Goal: Task Accomplishment & Management: Use online tool/utility

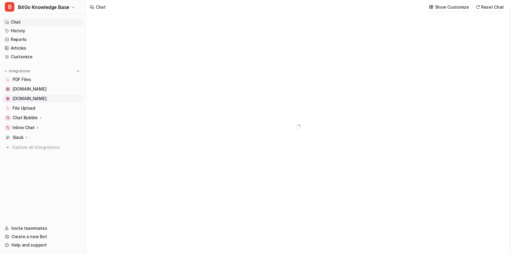
type textarea "**********"
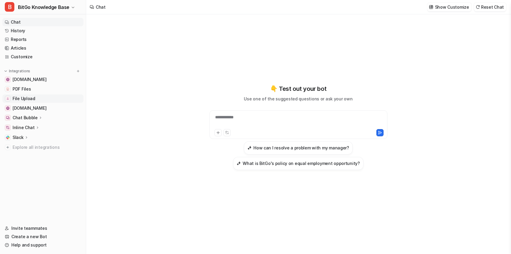
click at [29, 100] on span "File Upload" at bounding box center [24, 99] width 23 height 6
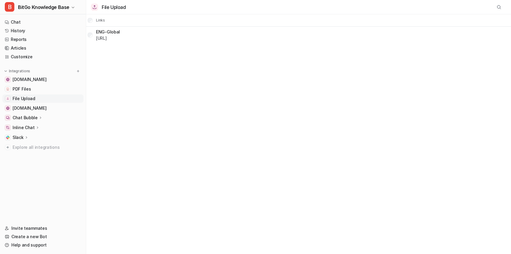
click at [178, 84] on div "File Upload Links ENG-Global [URL]" at bounding box center [255, 127] width 511 height 254
click at [186, 54] on div "File Upload Links ENG-Global [URL]" at bounding box center [255, 127] width 511 height 254
click at [25, 87] on span "PDF Files" at bounding box center [22, 89] width 18 height 6
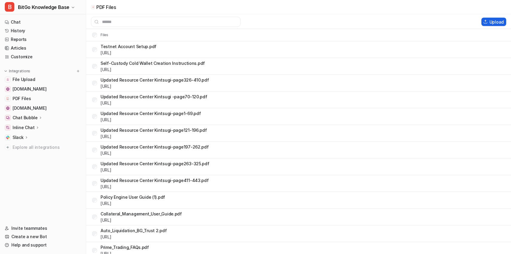
click at [493, 23] on button "Upload" at bounding box center [493, 22] width 25 height 8
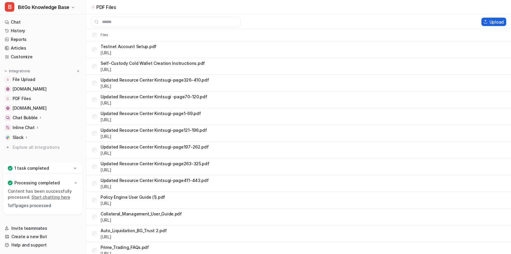
click at [492, 22] on button "Upload" at bounding box center [493, 22] width 25 height 8
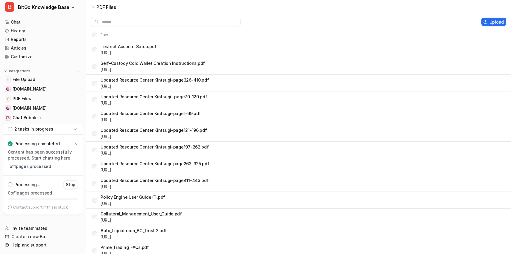
click at [75, 132] on icon at bounding box center [75, 129] width 6 height 6
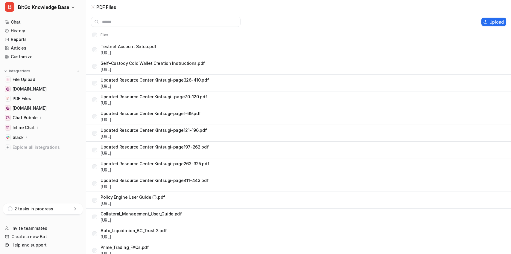
click at [60, 209] on div "2 tasks in progress" at bounding box center [43, 209] width 80 height 11
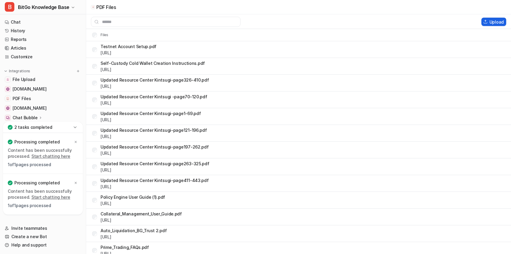
click at [487, 24] on button "Upload" at bounding box center [493, 22] width 25 height 8
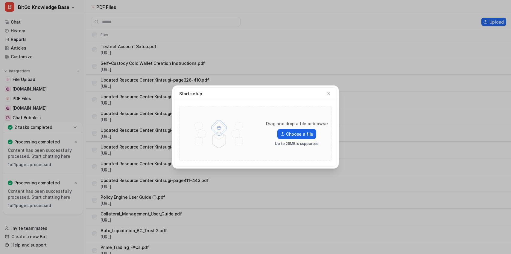
click at [304, 130] on label "Choose a file" at bounding box center [296, 134] width 39 height 10
click at [0, 0] on input "Choose a file" at bounding box center [0, 0] width 0 height 0
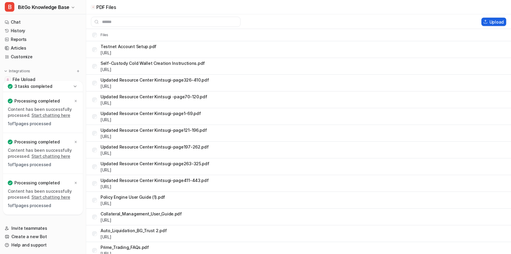
click at [499, 18] on button "Upload" at bounding box center [493, 22] width 25 height 8
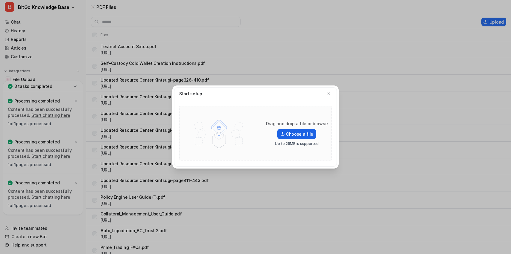
click at [309, 134] on label "Choose a file" at bounding box center [296, 134] width 39 height 10
click at [0, 0] on input "Choose a file" at bounding box center [0, 0] width 0 height 0
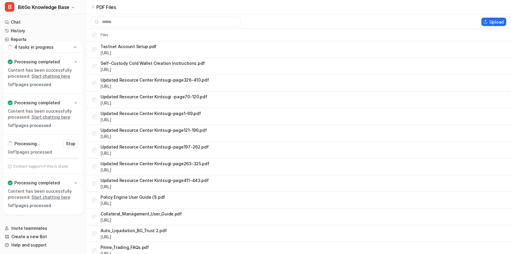
click at [76, 48] on icon at bounding box center [75, 47] width 6 height 6
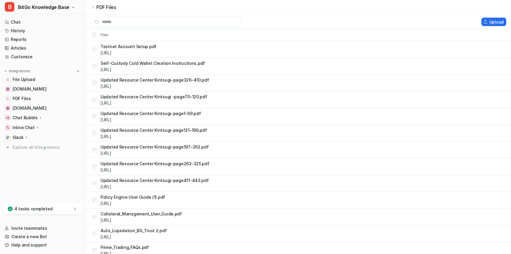
click at [75, 209] on icon at bounding box center [74, 209] width 1 height 3
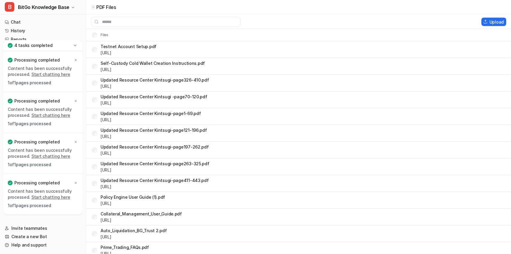
click at [47, 75] on link "Start chatting here" at bounding box center [50, 74] width 39 height 5
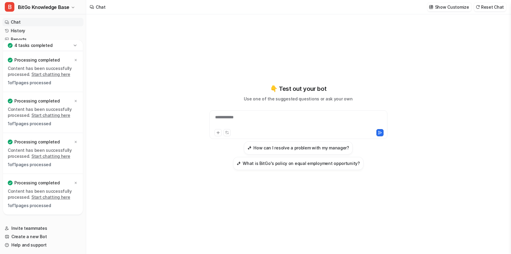
click at [77, 45] on icon at bounding box center [75, 45] width 6 height 6
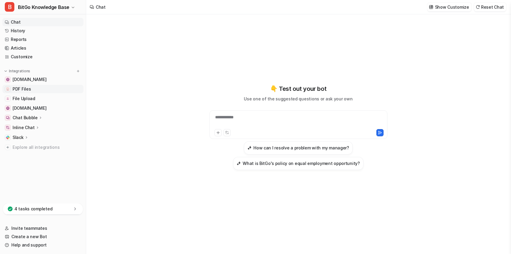
click at [36, 91] on link "PDF Files" at bounding box center [42, 89] width 81 height 8
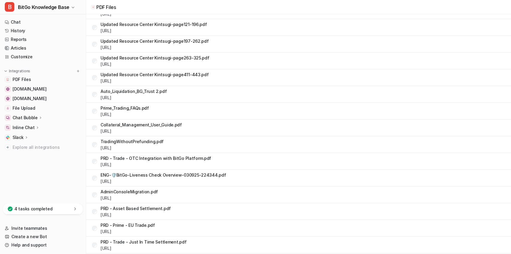
scroll to position [239, 0]
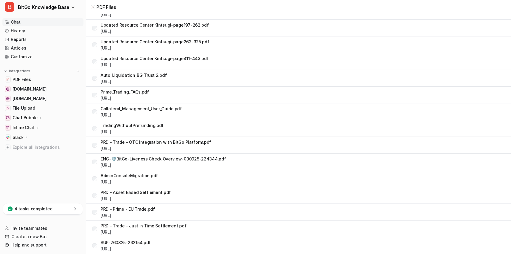
click at [47, 22] on link "Chat" at bounding box center [42, 22] width 81 height 8
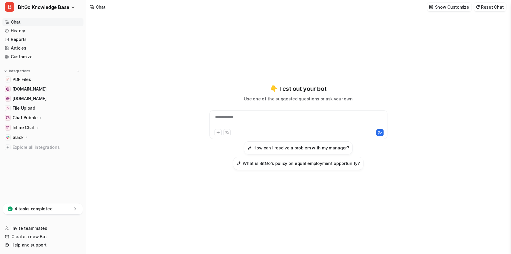
click at [255, 119] on div "**********" at bounding box center [298, 121] width 175 height 14
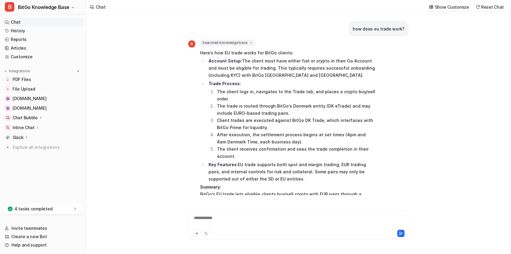
scroll to position [50, 0]
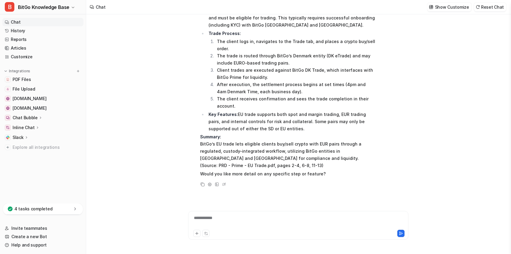
click at [229, 222] on div "**********" at bounding box center [298, 222] width 217 height 14
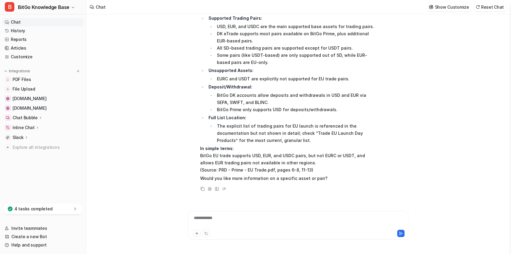
scroll to position [268, 0]
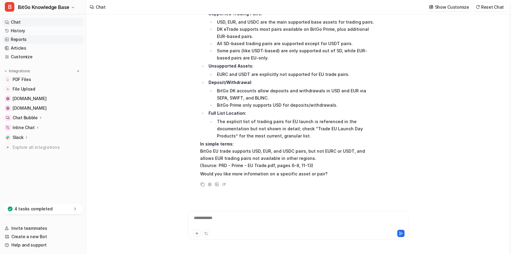
click at [33, 39] on link "Reports" at bounding box center [42, 39] width 81 height 8
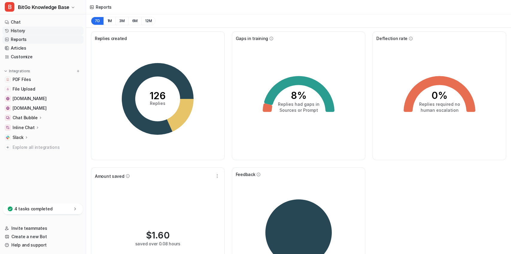
click at [35, 30] on link "History" at bounding box center [42, 31] width 81 height 8
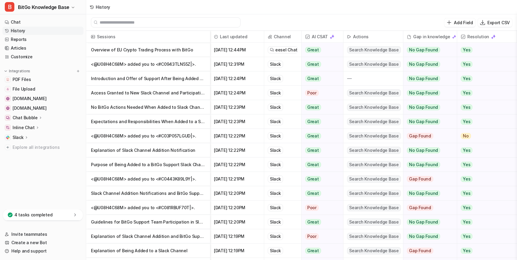
click at [263, 21] on div "Add Field Export CSV" at bounding box center [301, 22] width 431 height 16
click at [258, 15] on div "Add Field Export CSV" at bounding box center [301, 22] width 431 height 16
